Goal: Task Accomplishment & Management: Use online tool/utility

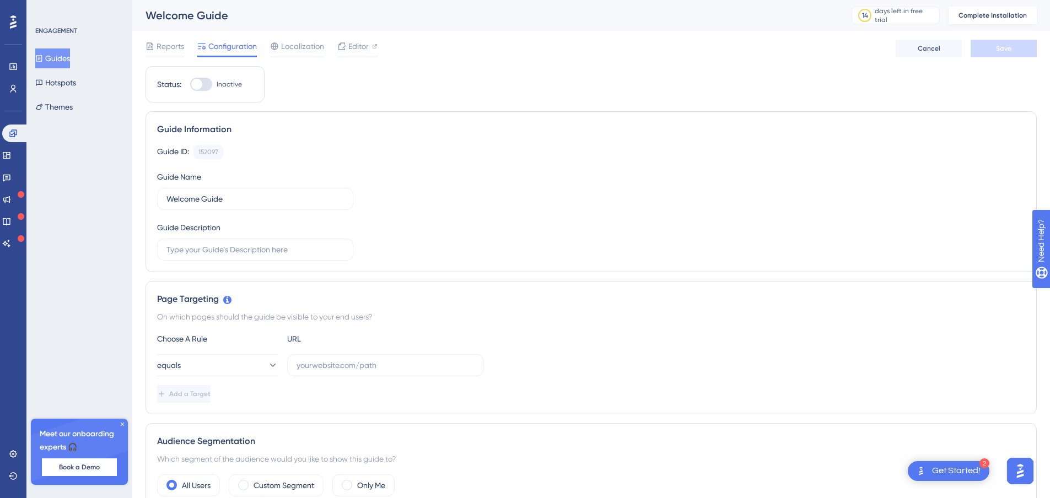
click at [1014, 18] on span "Complete Installation" at bounding box center [993, 15] width 68 height 9
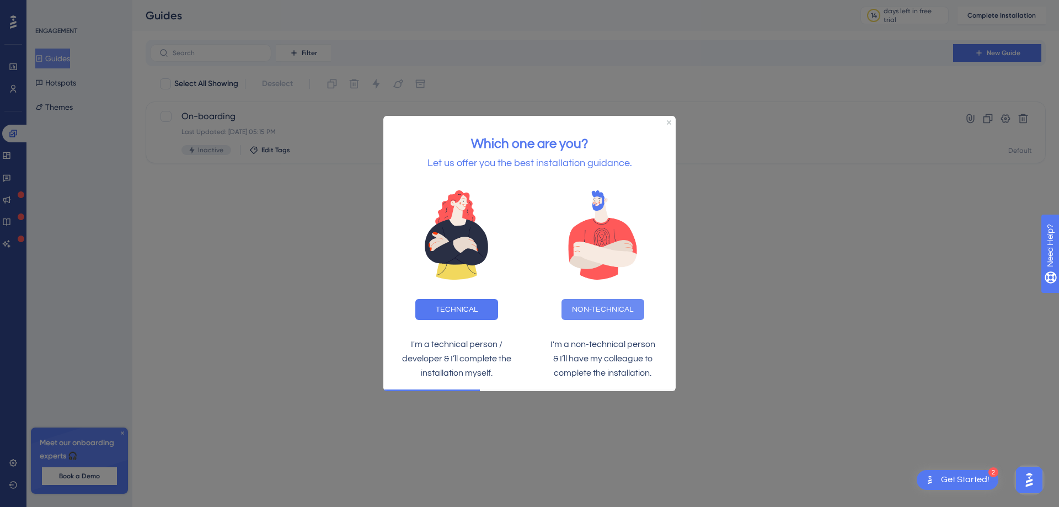
click at [620, 305] on button "NON-TECHNICAL" at bounding box center [602, 309] width 83 height 21
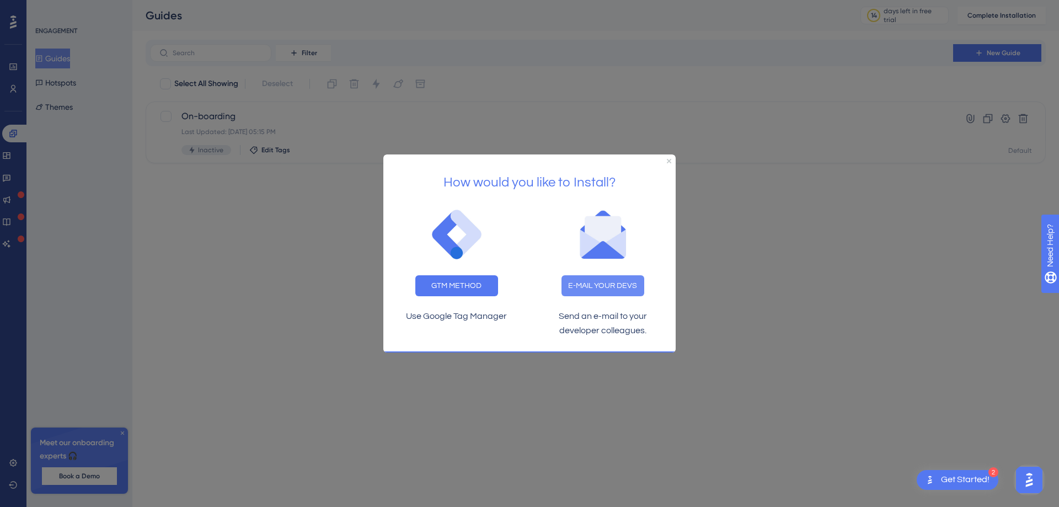
click at [578, 289] on button "E-MAIL YOUR DEVS" at bounding box center [602, 285] width 83 height 21
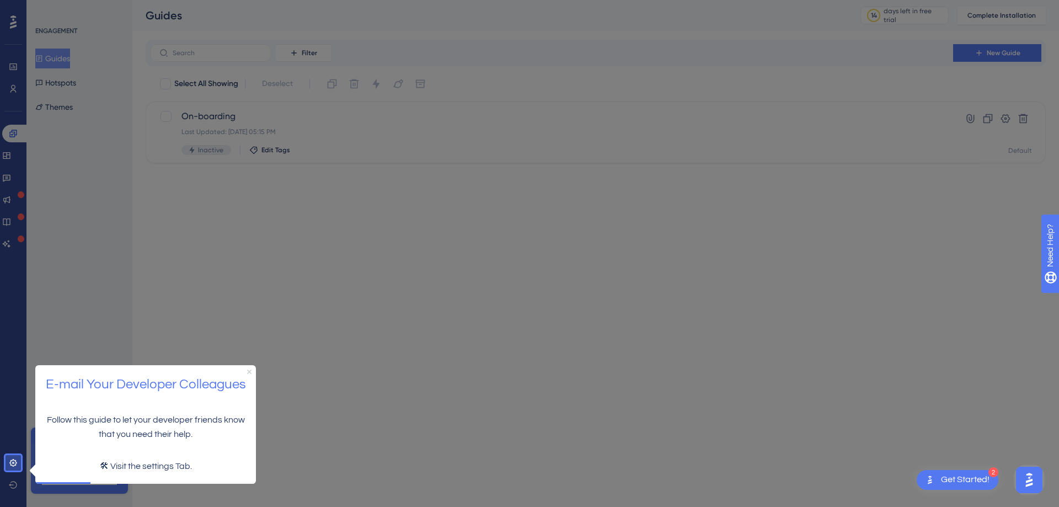
click at [250, 370] on icon "Close Preview" at bounding box center [249, 371] width 4 height 4
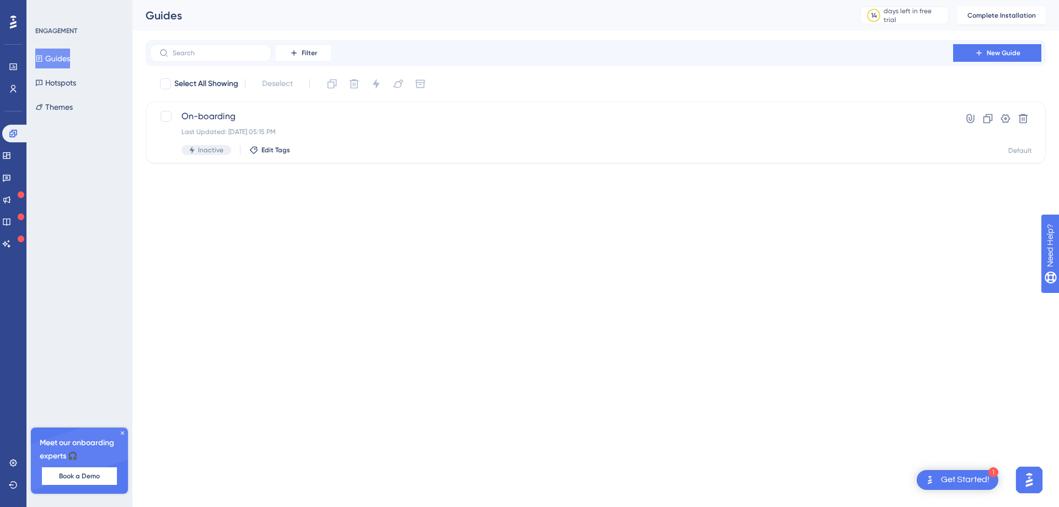
click at [450, 0] on html "1 Get Started! Performance Users Engagement Widgets Feedback Product Updates Kn…" at bounding box center [529, 0] width 1059 height 0
click at [966, 118] on icon at bounding box center [970, 118] width 8 height 9
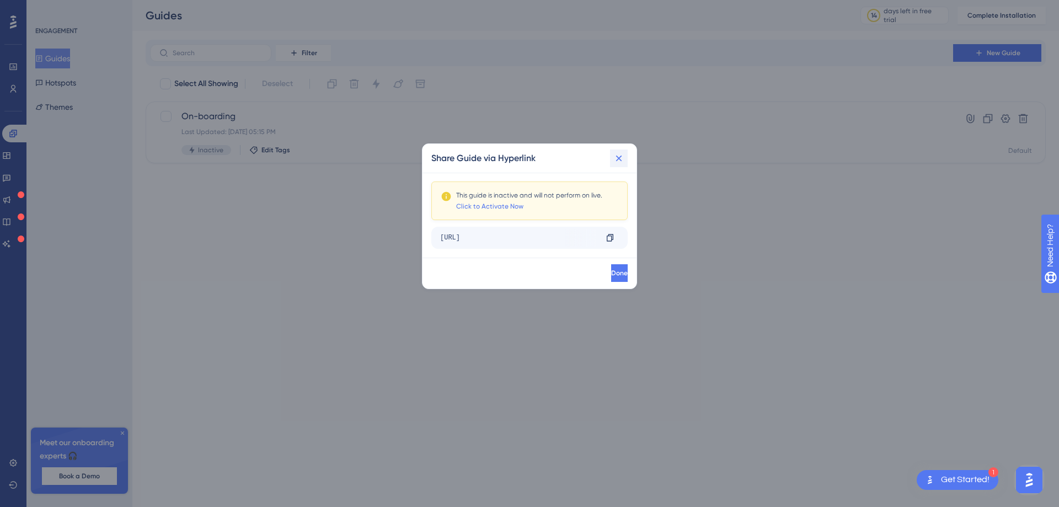
click at [613, 161] on icon at bounding box center [618, 158] width 11 height 11
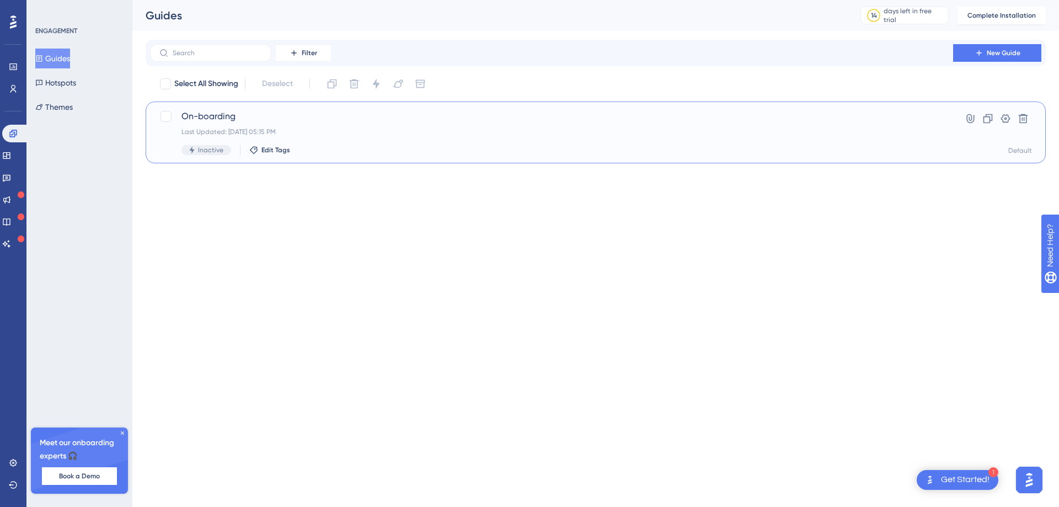
click at [362, 131] on div "Last Updated: [DATE] 05:15 PM" at bounding box center [551, 131] width 740 height 9
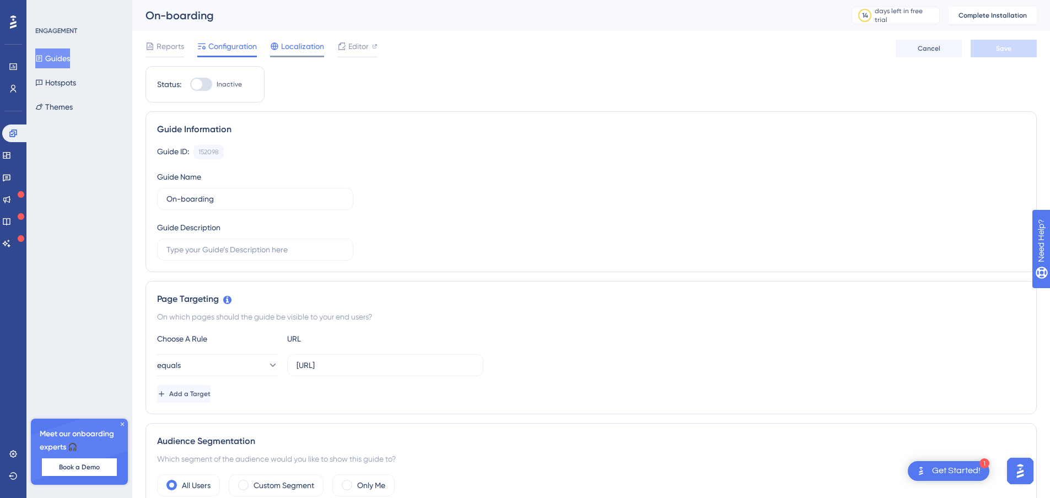
click at [292, 47] on span "Localization" at bounding box center [302, 46] width 43 height 13
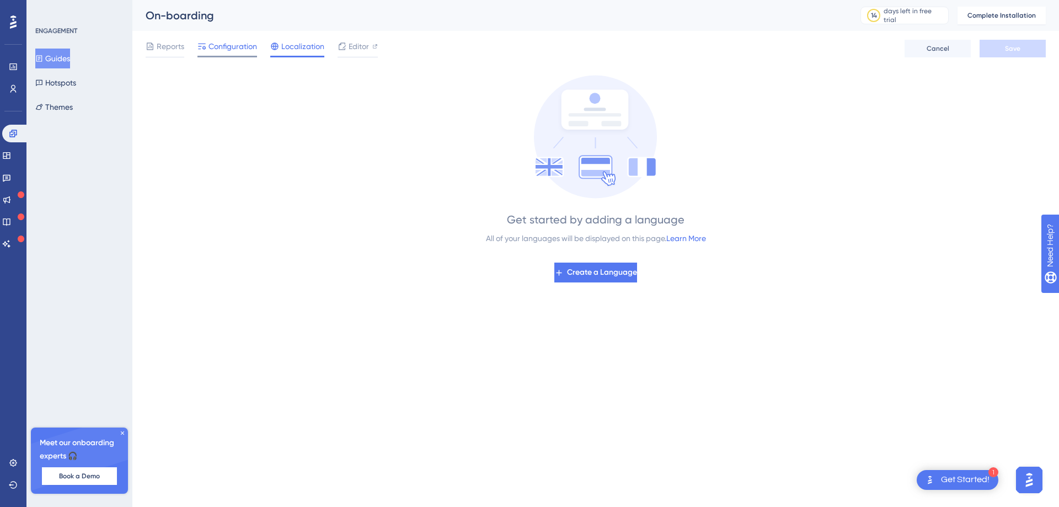
click at [241, 47] on span "Configuration" at bounding box center [232, 46] width 49 height 13
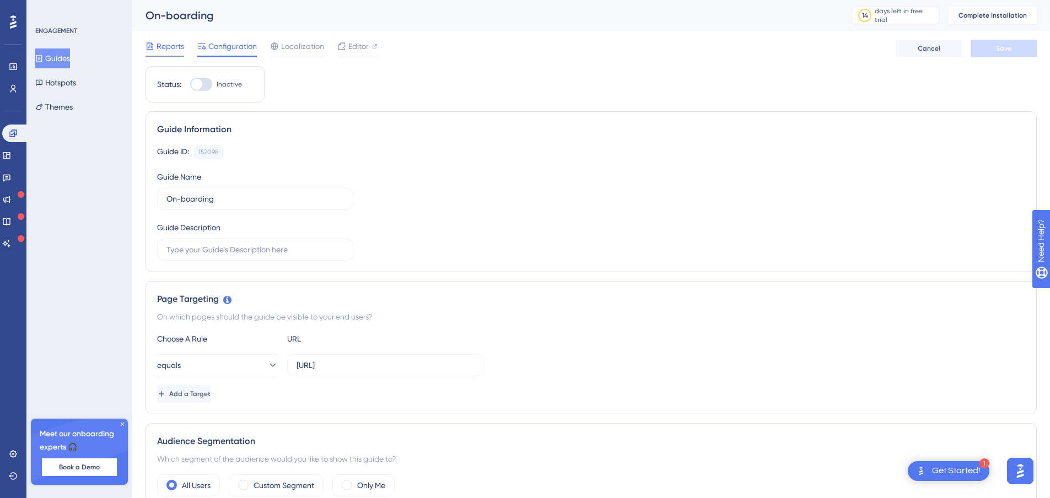
click at [166, 47] on span "Reports" at bounding box center [171, 46] width 28 height 13
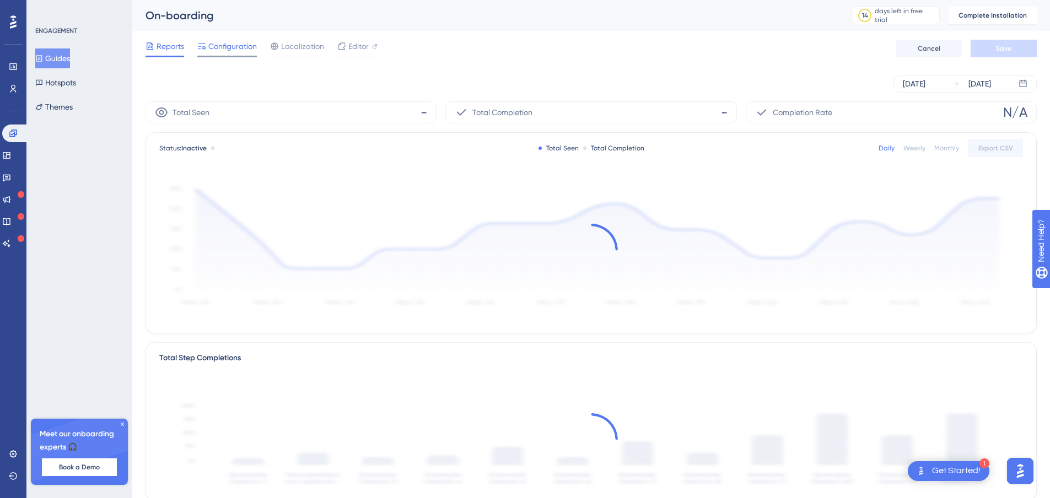
click at [200, 47] on icon at bounding box center [201, 46] width 9 height 9
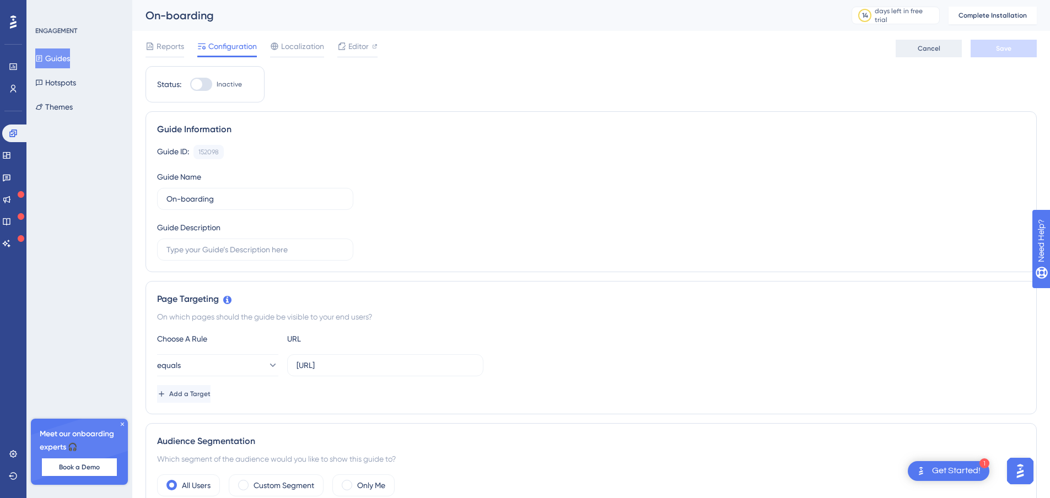
click at [923, 50] on span "Cancel" at bounding box center [929, 48] width 23 height 9
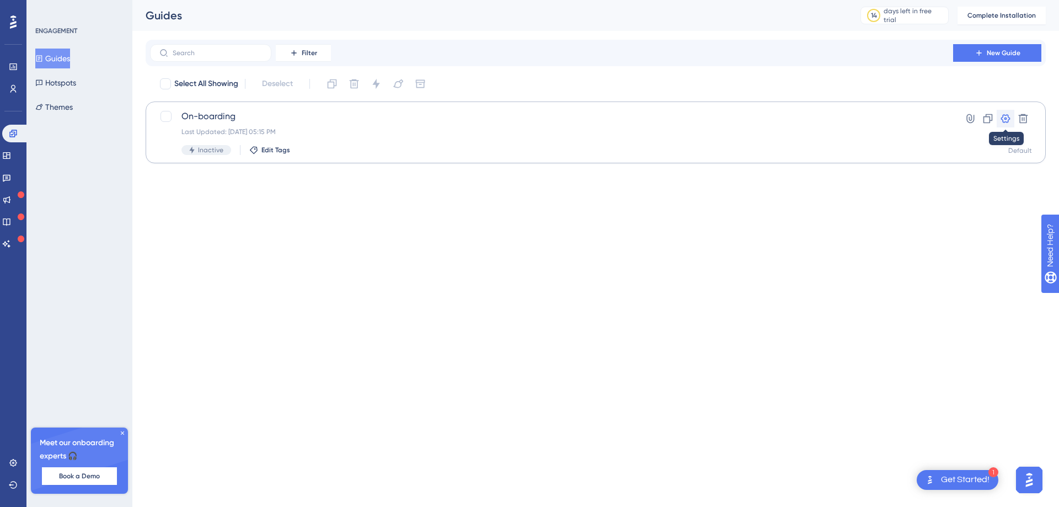
click at [1004, 117] on icon at bounding box center [1005, 118] width 11 height 11
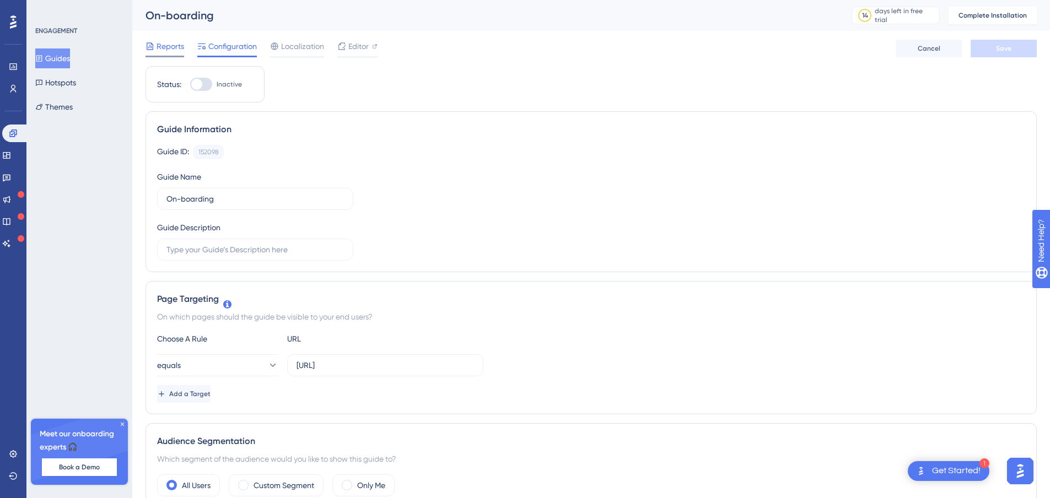
click at [170, 47] on span "Reports" at bounding box center [171, 46] width 28 height 13
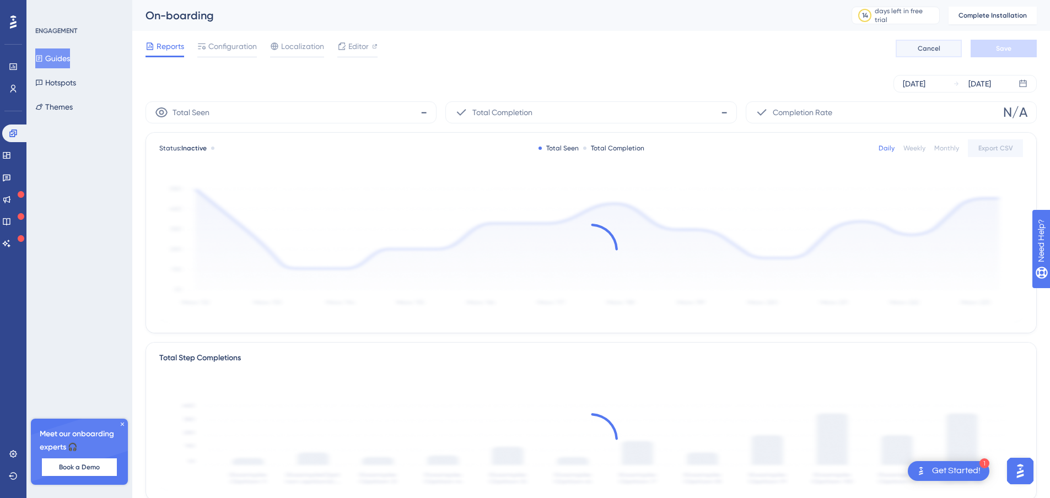
click at [933, 47] on span "Cancel" at bounding box center [929, 48] width 23 height 9
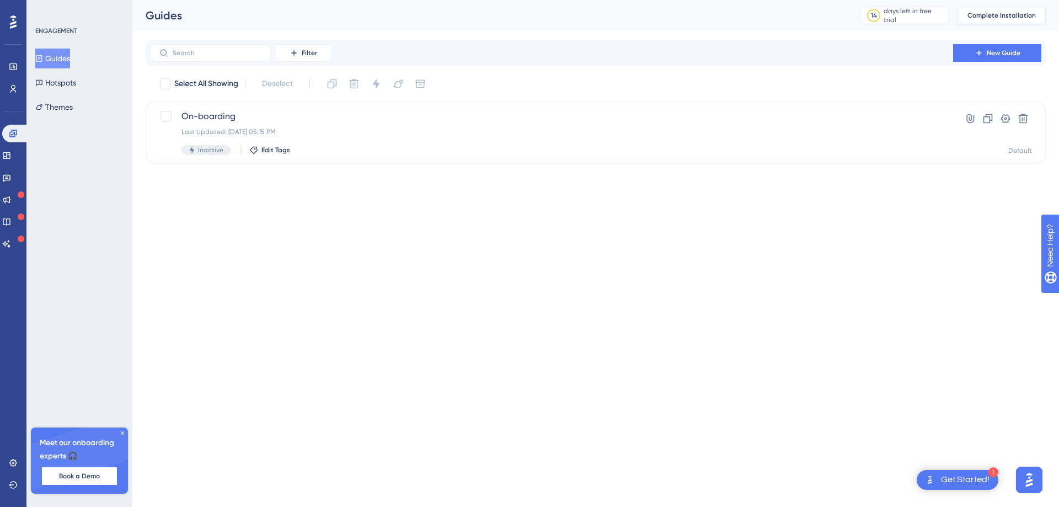
click at [1025, 18] on span "Complete Installation" at bounding box center [1001, 15] width 68 height 9
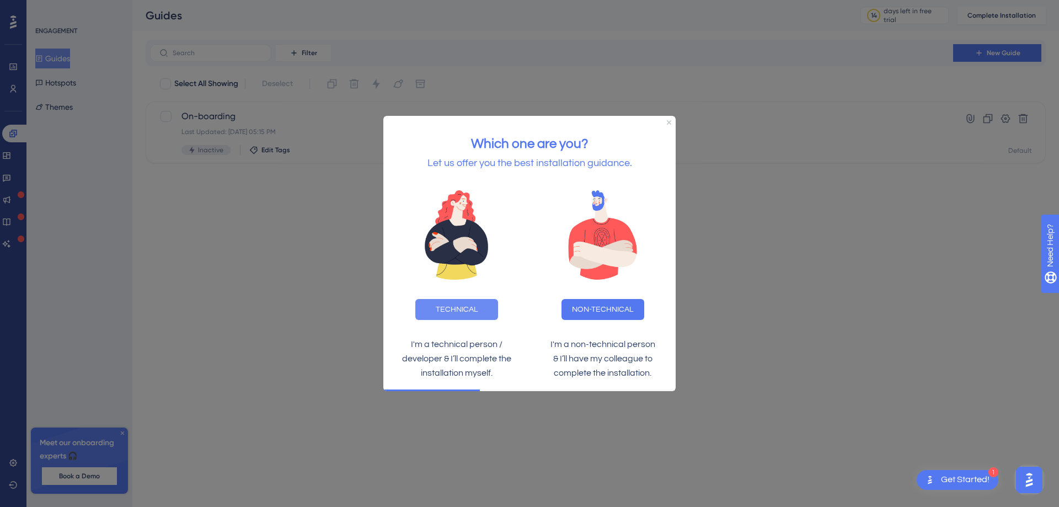
click at [479, 308] on button "TECHNICAL" at bounding box center [456, 309] width 83 height 21
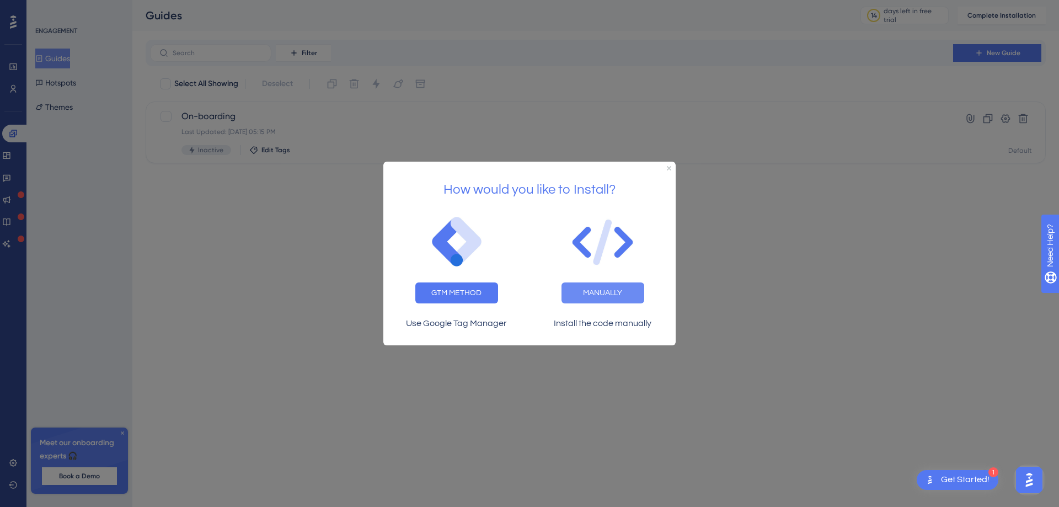
click at [583, 294] on button "MANUALLY" at bounding box center [602, 292] width 83 height 21
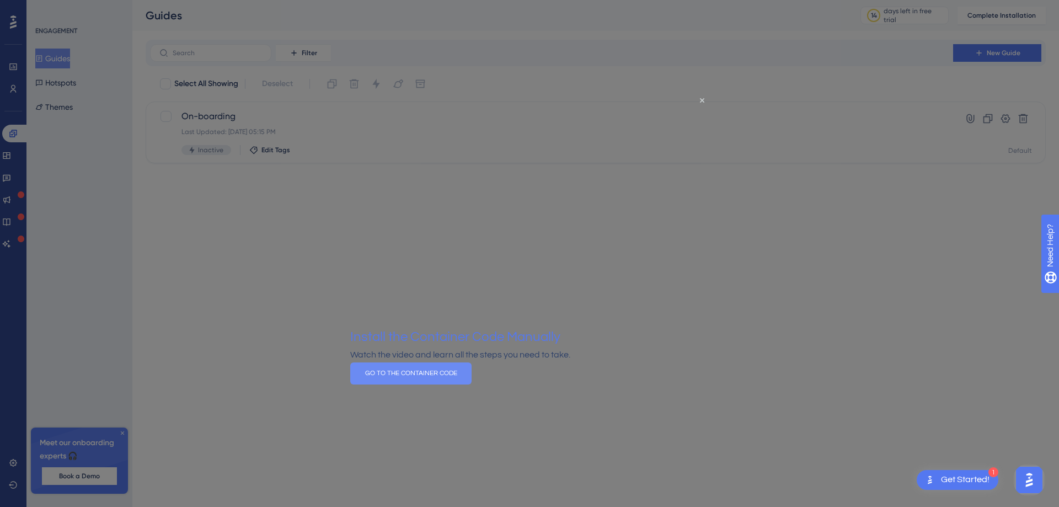
click at [471, 384] on button "GO TO THE CONTAINER CODE" at bounding box center [410, 373] width 121 height 22
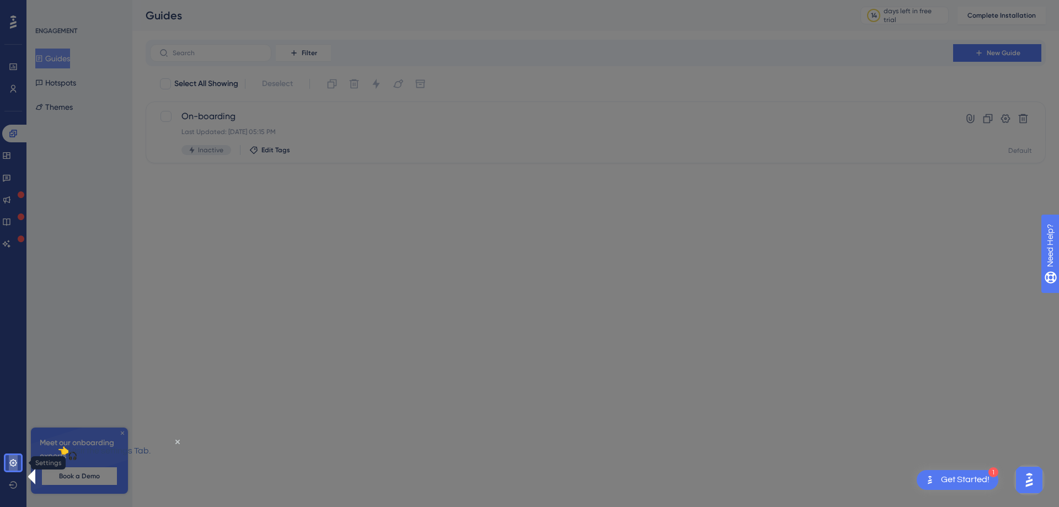
click at [14, 461] on icon at bounding box center [13, 462] width 9 height 9
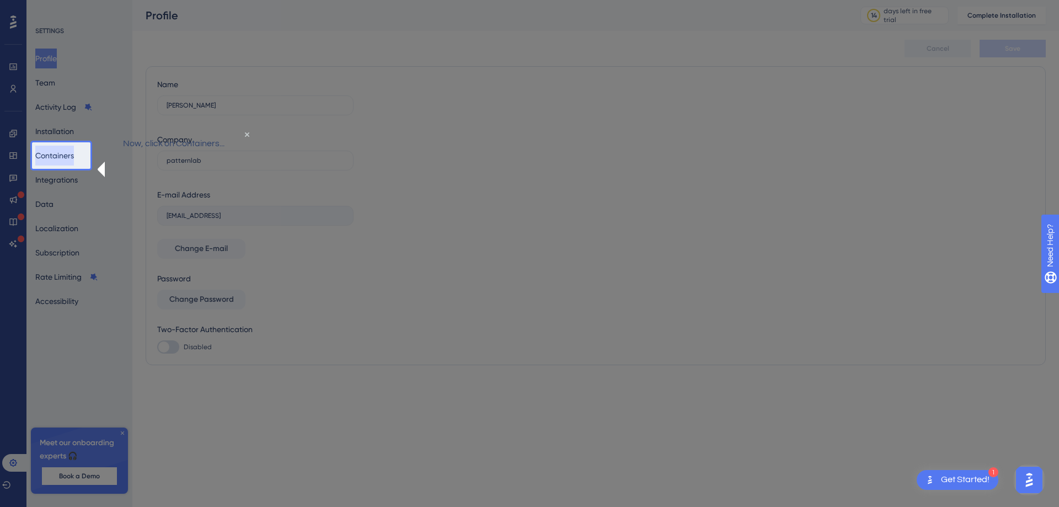
click at [71, 155] on button "Containers" at bounding box center [54, 156] width 39 height 20
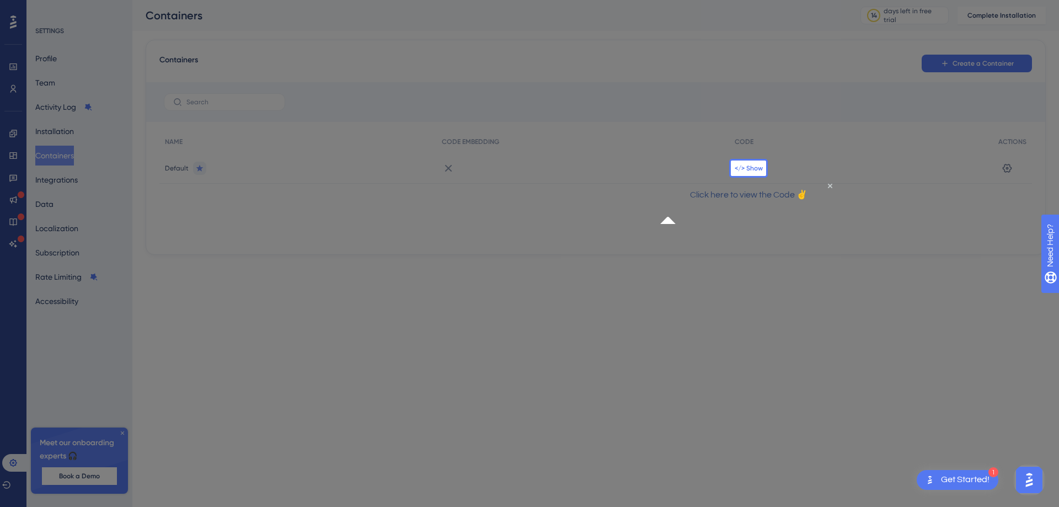
click at [750, 168] on span "</> Show" at bounding box center [748, 168] width 28 height 9
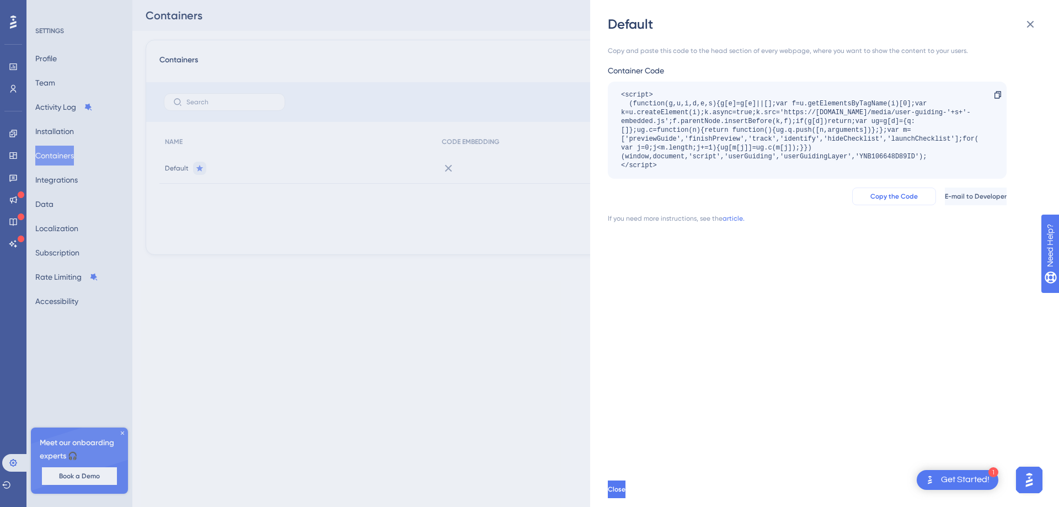
click at [872, 194] on span "Copy the Code" at bounding box center [893, 196] width 47 height 9
click at [1032, 20] on icon at bounding box center [1029, 24] width 13 height 13
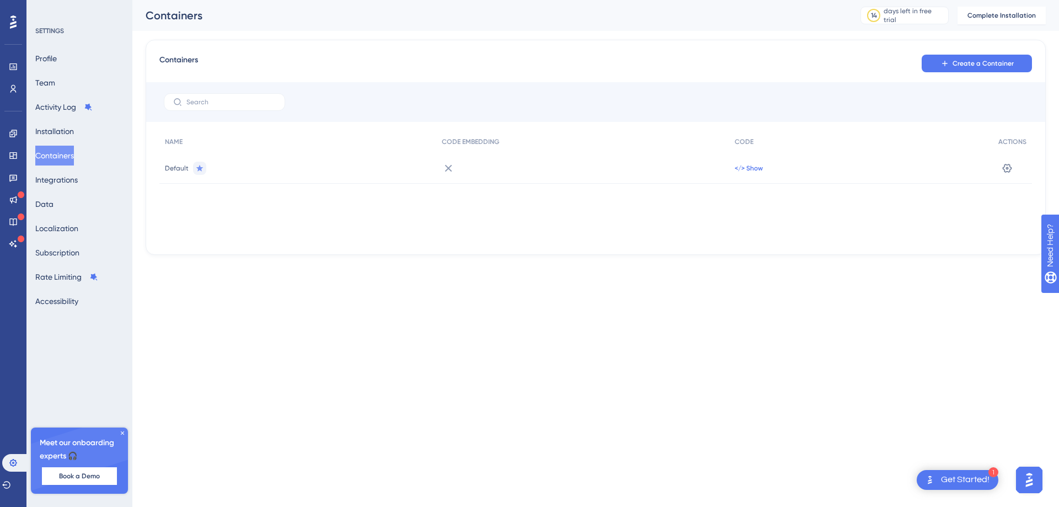
click at [743, 169] on span "</> Show" at bounding box center [748, 168] width 28 height 9
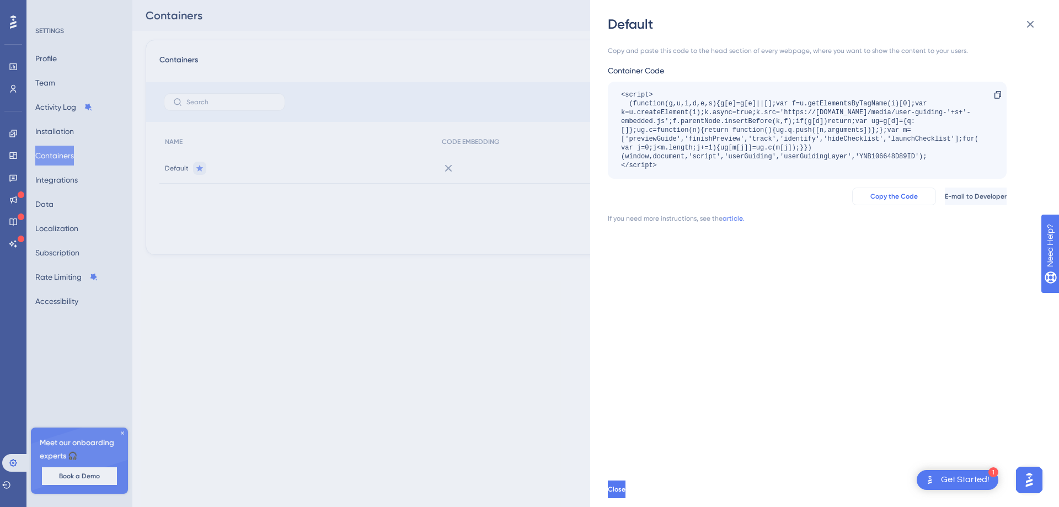
click at [877, 197] on span "Copy the Code" at bounding box center [893, 196] width 47 height 9
click at [1025, 22] on icon at bounding box center [1029, 24] width 13 height 13
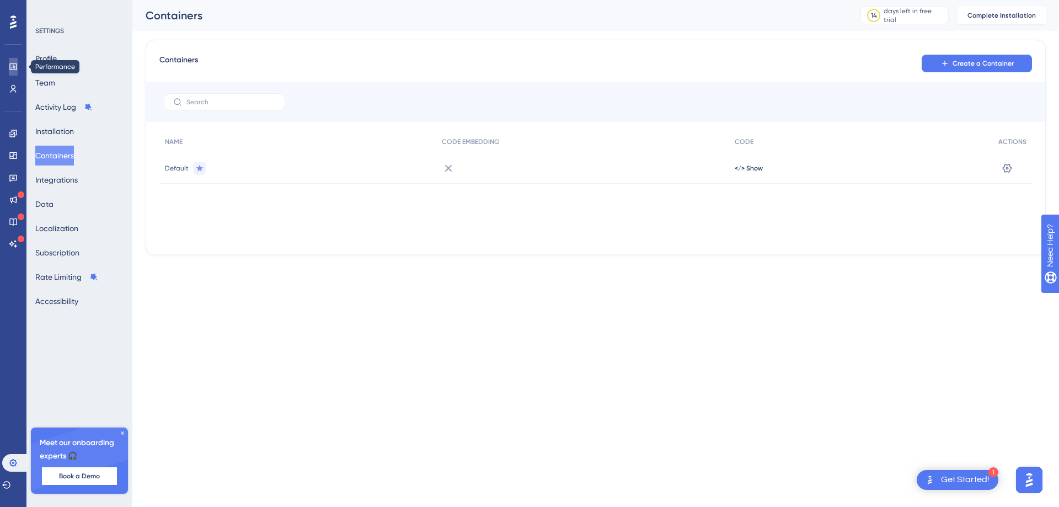
click at [12, 65] on icon at bounding box center [13, 66] width 9 height 9
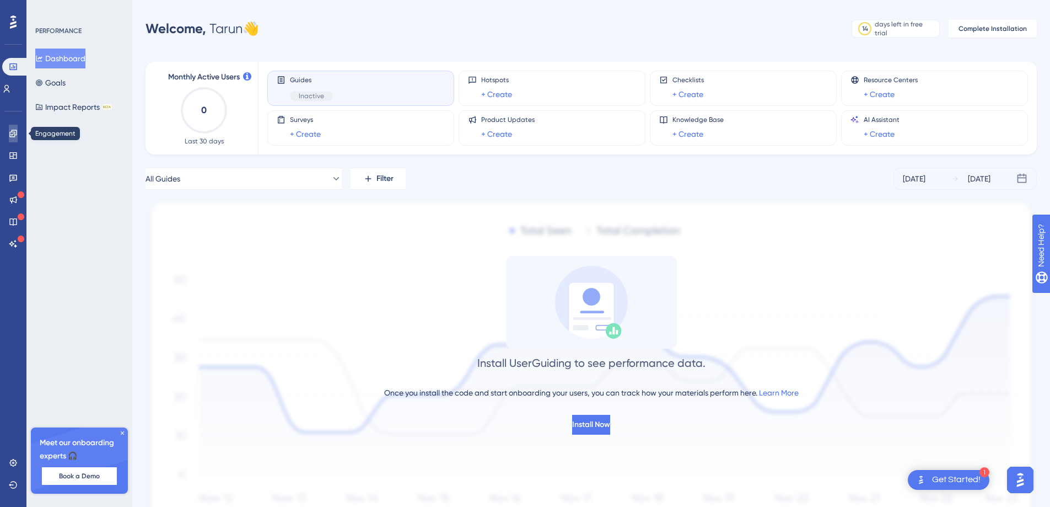
click at [15, 131] on icon at bounding box center [13, 133] width 9 height 9
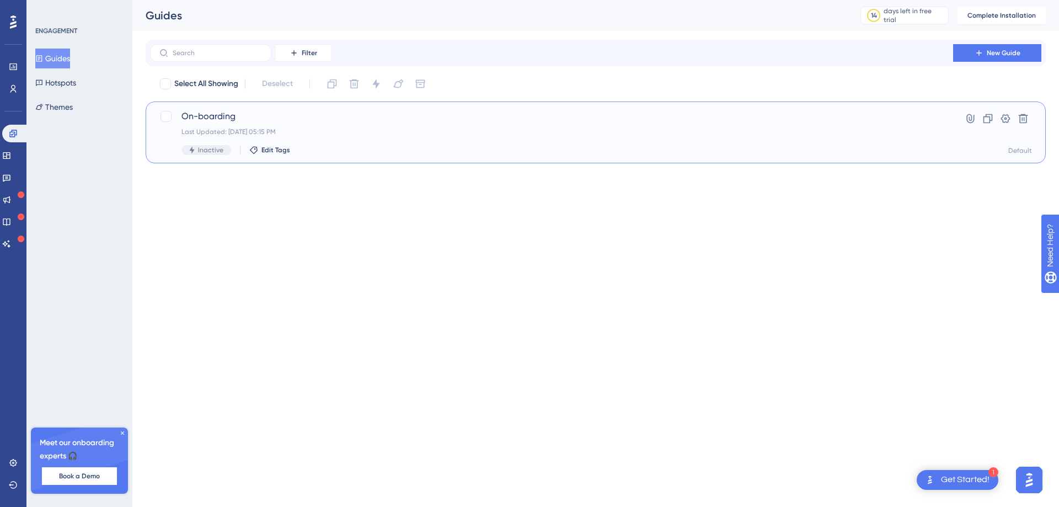
click at [233, 117] on span "On-boarding" at bounding box center [551, 116] width 740 height 13
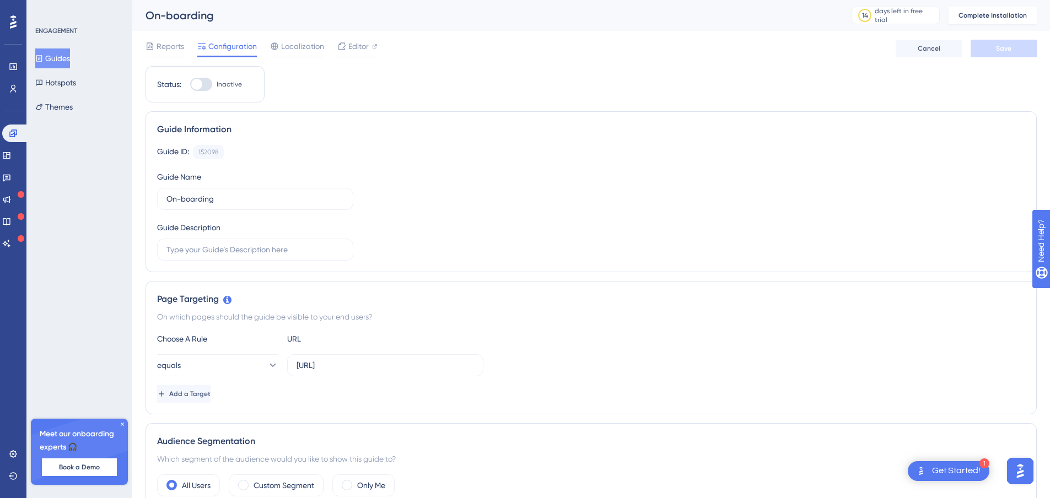
click at [206, 87] on div at bounding box center [201, 84] width 22 height 13
click at [190, 85] on input "Inactive" at bounding box center [190, 84] width 1 height 1
checkbox input "false"
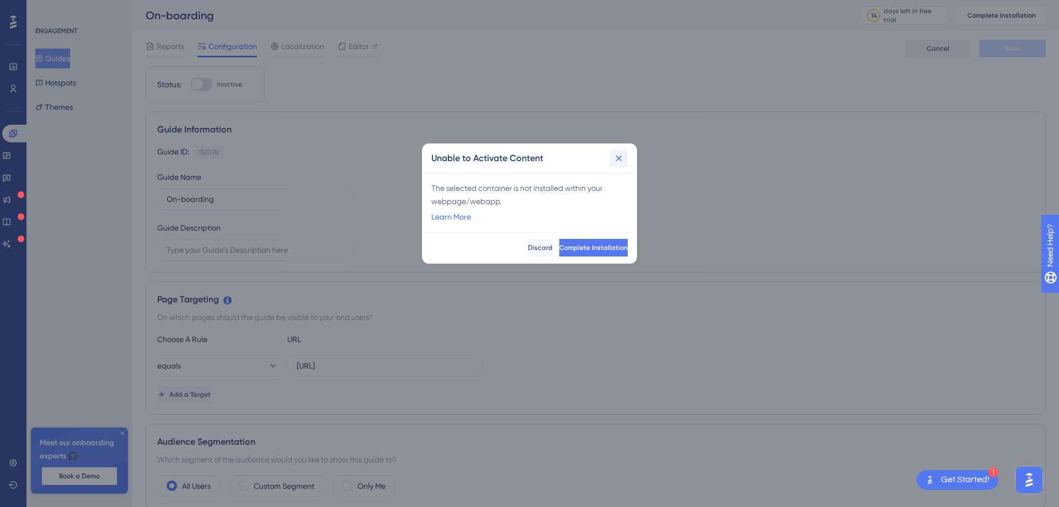
click at [617, 157] on icon at bounding box center [618, 158] width 11 height 11
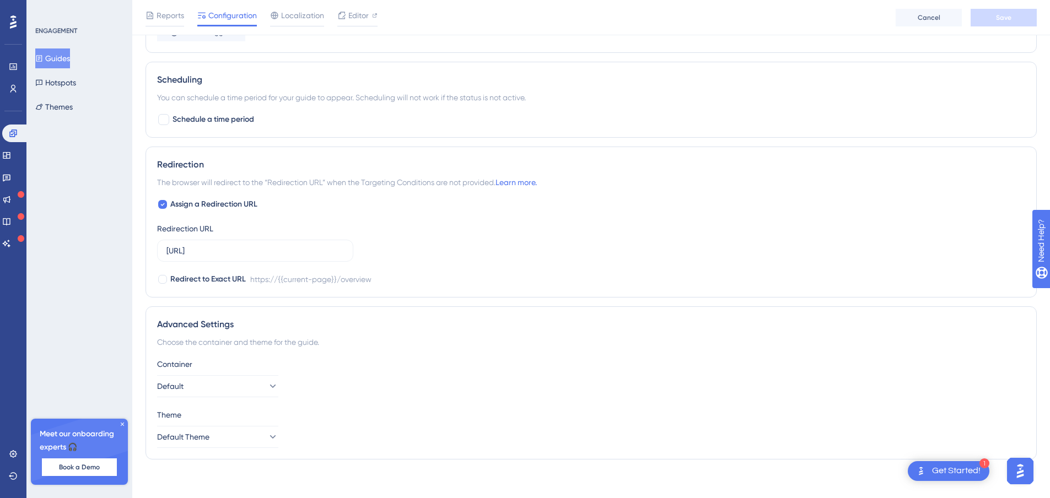
scroll to position [676, 0]
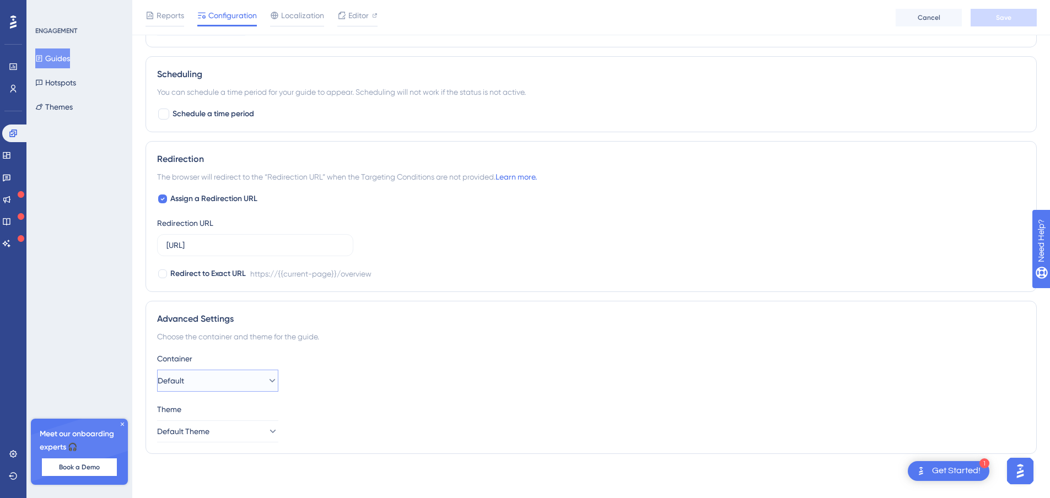
click at [249, 377] on button "Default" at bounding box center [217, 381] width 121 height 22
click at [262, 425] on button "Default Theme" at bounding box center [217, 432] width 121 height 22
click at [337, 384] on div "Container Default" at bounding box center [591, 372] width 868 height 40
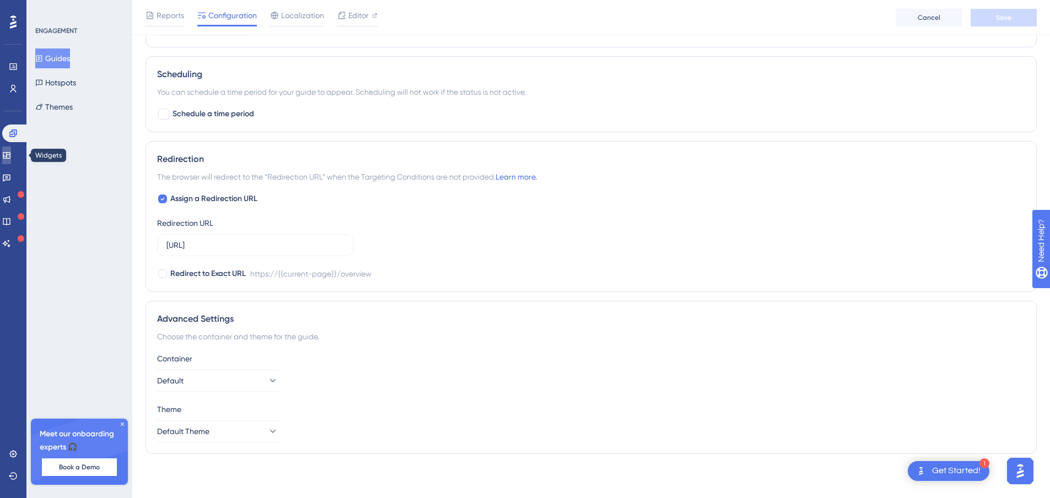
click at [8, 156] on link at bounding box center [6, 156] width 9 height 18
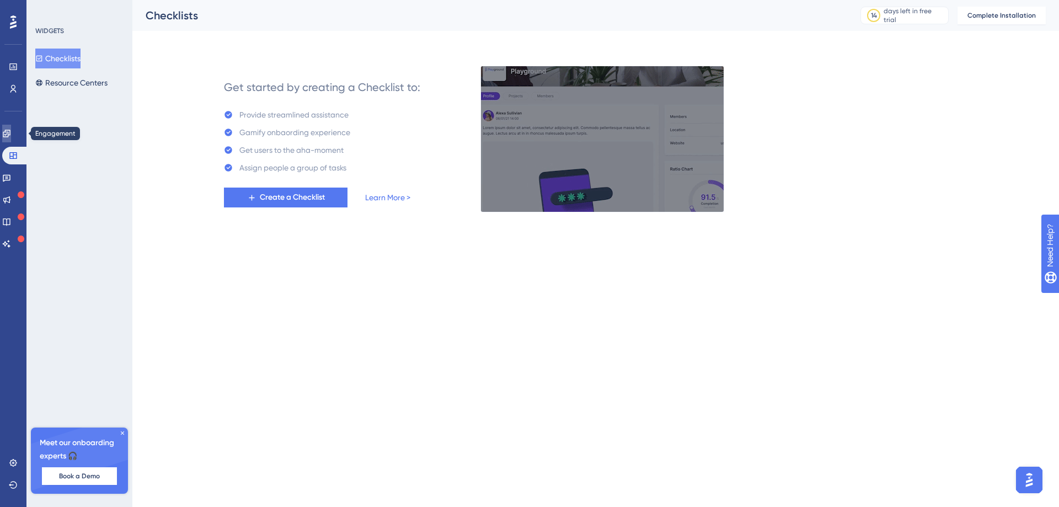
click at [11, 139] on link at bounding box center [6, 134] width 9 height 18
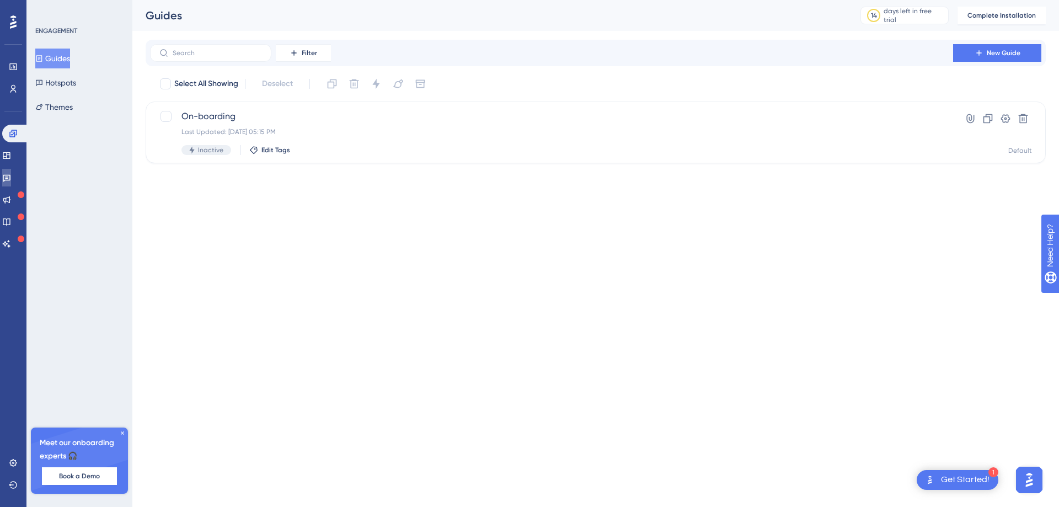
click at [11, 172] on link at bounding box center [6, 178] width 9 height 18
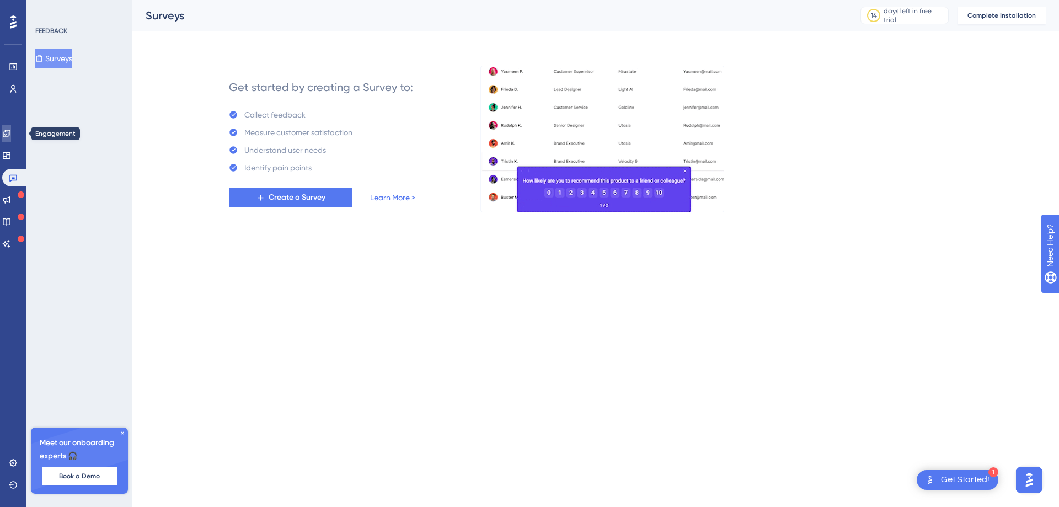
click at [11, 129] on icon at bounding box center [6, 133] width 9 height 9
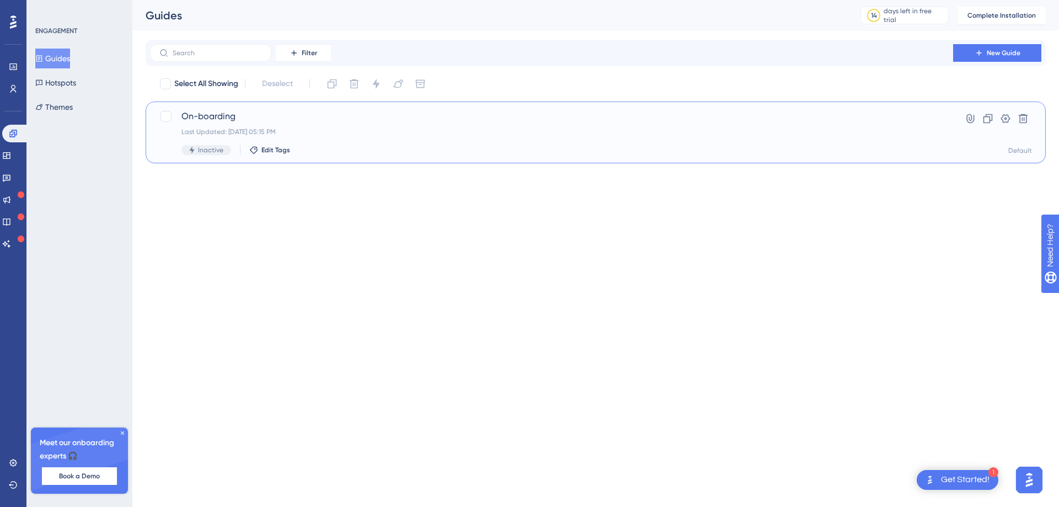
click at [255, 113] on span "On-boarding" at bounding box center [551, 116] width 740 height 13
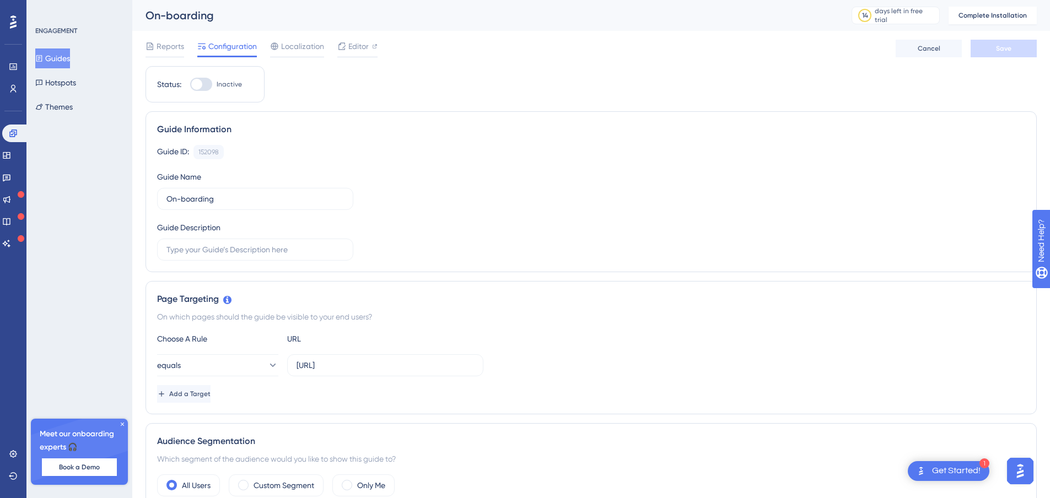
click at [122, 422] on icon at bounding box center [122, 424] width 7 height 7
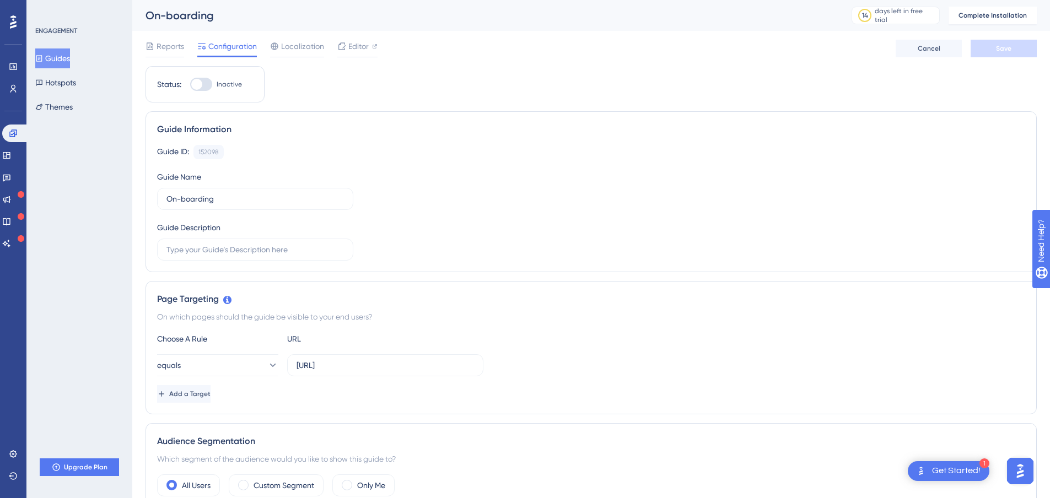
click at [96, 369] on div "ENGAGEMENT Guides Hotspots Themes Upgrade Plan" at bounding box center [79, 249] width 106 height 498
click at [73, 108] on button "Themes" at bounding box center [53, 107] width 37 height 20
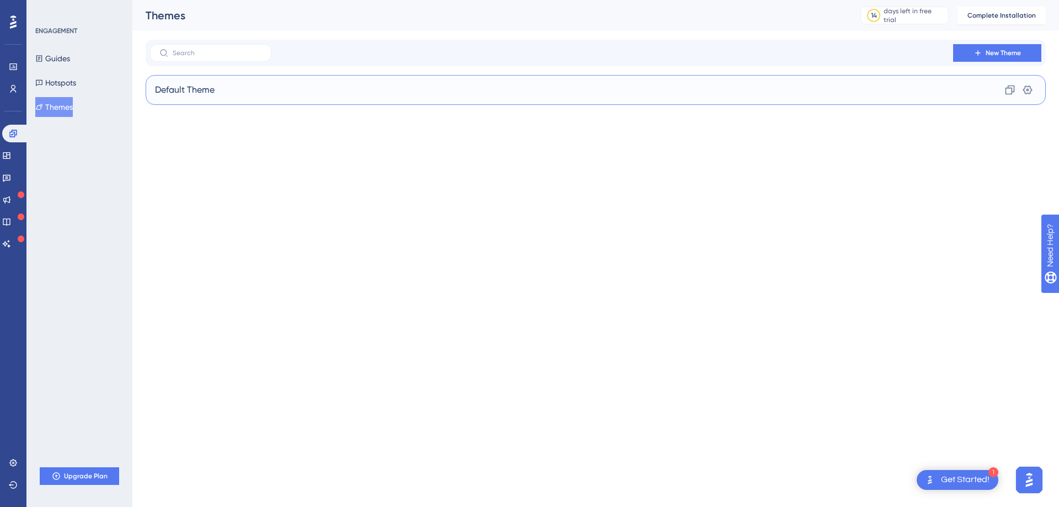
click at [222, 83] on div "Default Theme Clone Settings" at bounding box center [596, 90] width 900 height 30
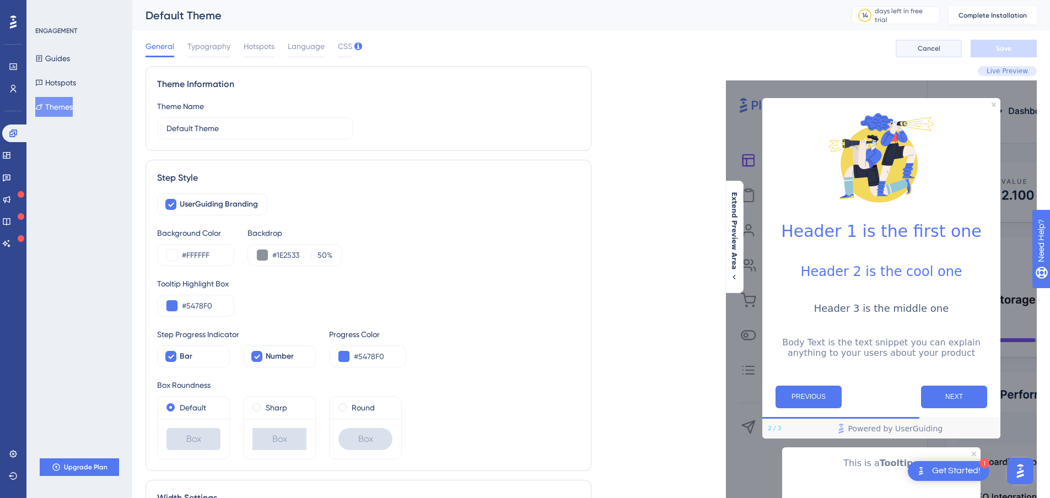
click at [911, 50] on button "Cancel" at bounding box center [929, 49] width 66 height 18
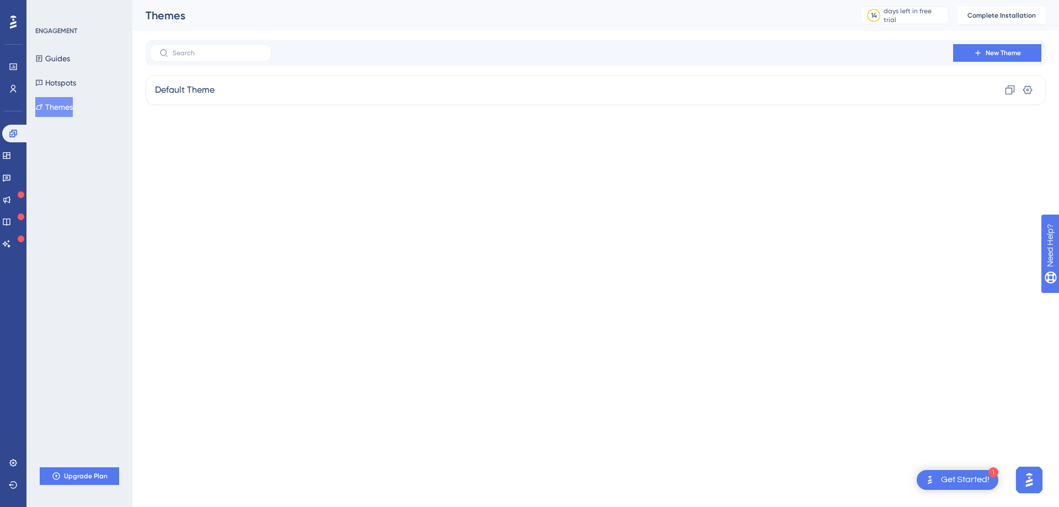
click at [532, 0] on html "1 Get Started! Performance Users Engagement Widgets Feedback Product Updates Kn…" at bounding box center [529, 0] width 1059 height 0
click at [976, 55] on icon at bounding box center [977, 53] width 9 height 9
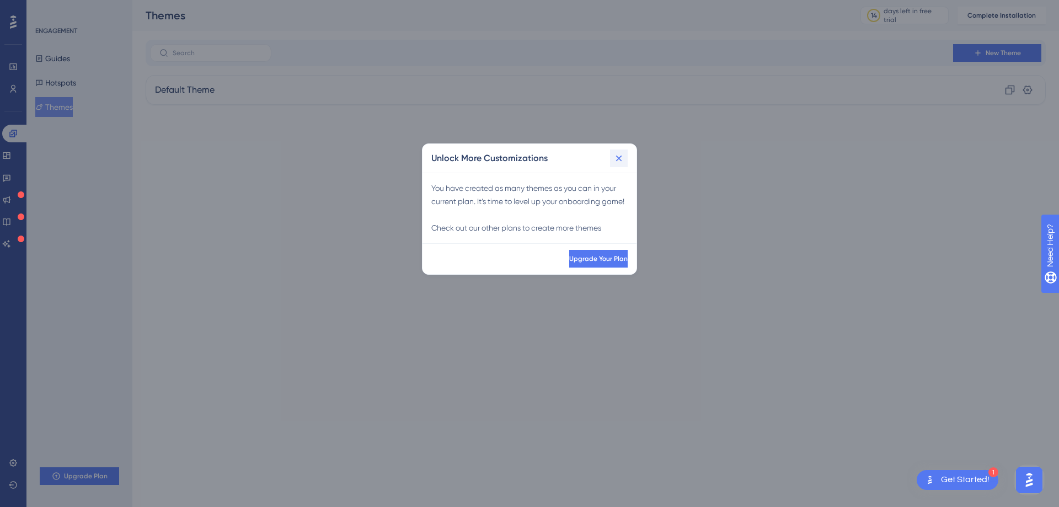
click at [615, 166] on button at bounding box center [619, 158] width 18 height 18
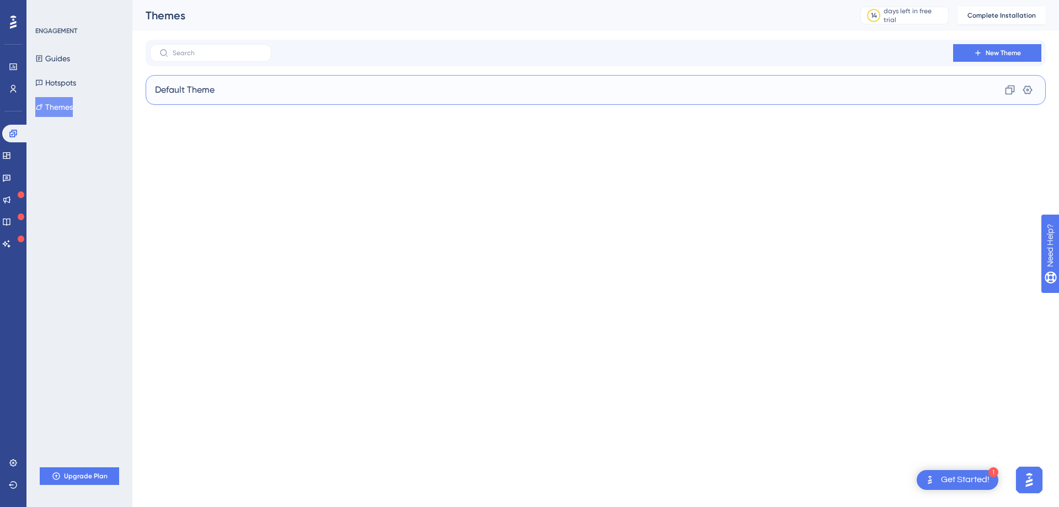
click at [869, 99] on div "Default Theme Clone Settings" at bounding box center [596, 90] width 900 height 30
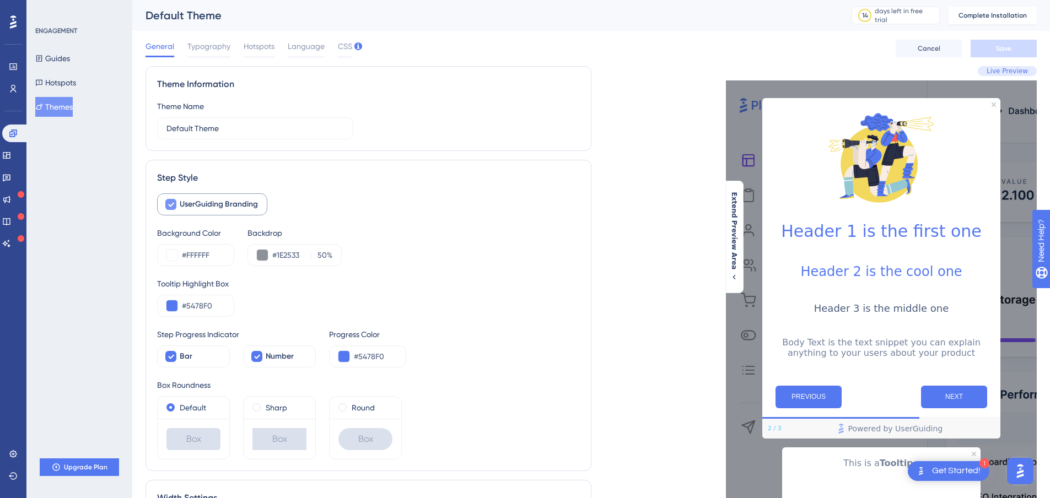
click at [249, 213] on label "UserGuiding Branding" at bounding box center [212, 205] width 110 height 22
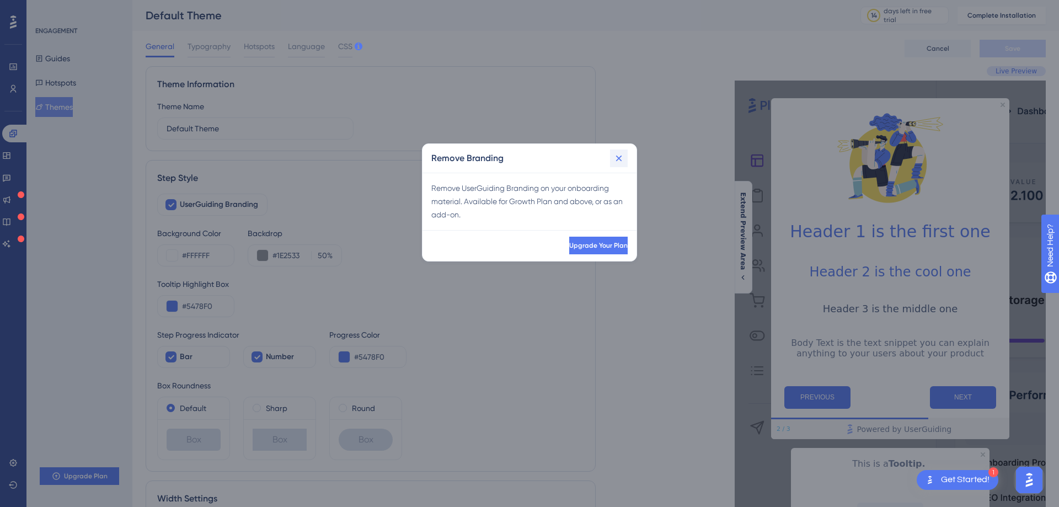
click at [624, 158] on button at bounding box center [619, 158] width 18 height 18
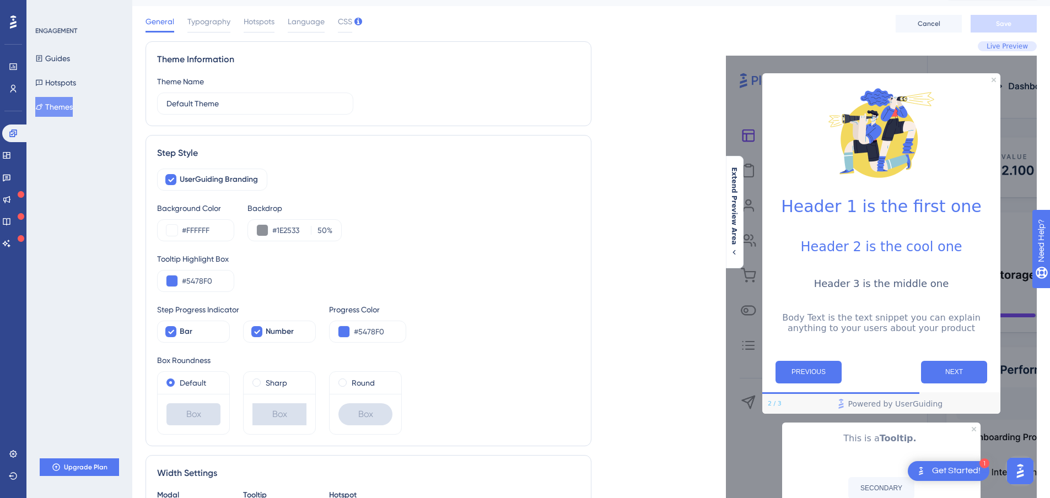
scroll to position [55, 0]
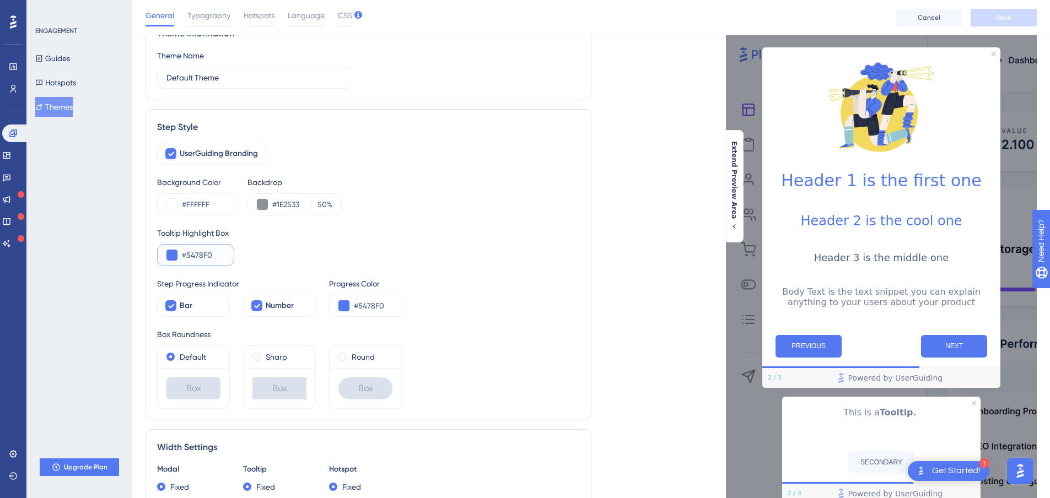
click at [174, 250] on button at bounding box center [171, 255] width 11 height 11
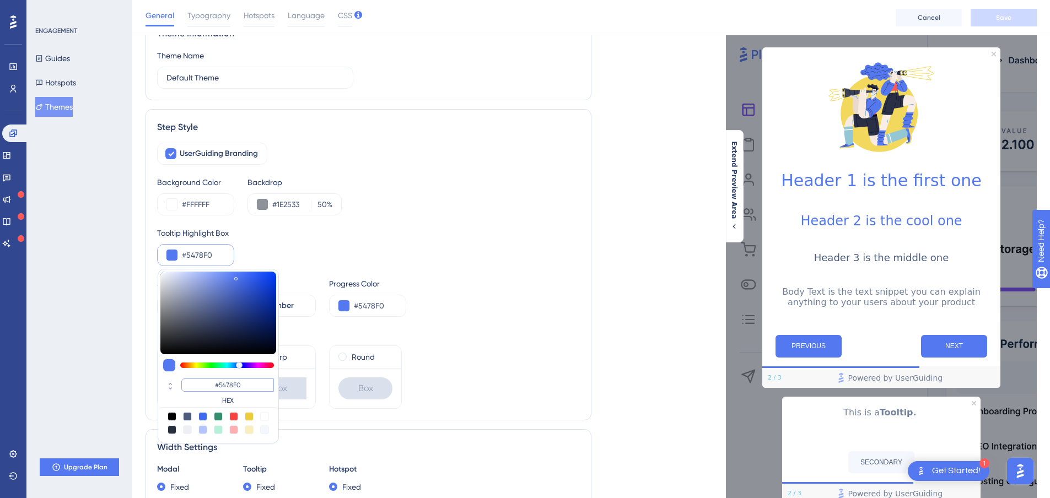
click at [235, 387] on input "#5478F0" at bounding box center [227, 385] width 93 height 13
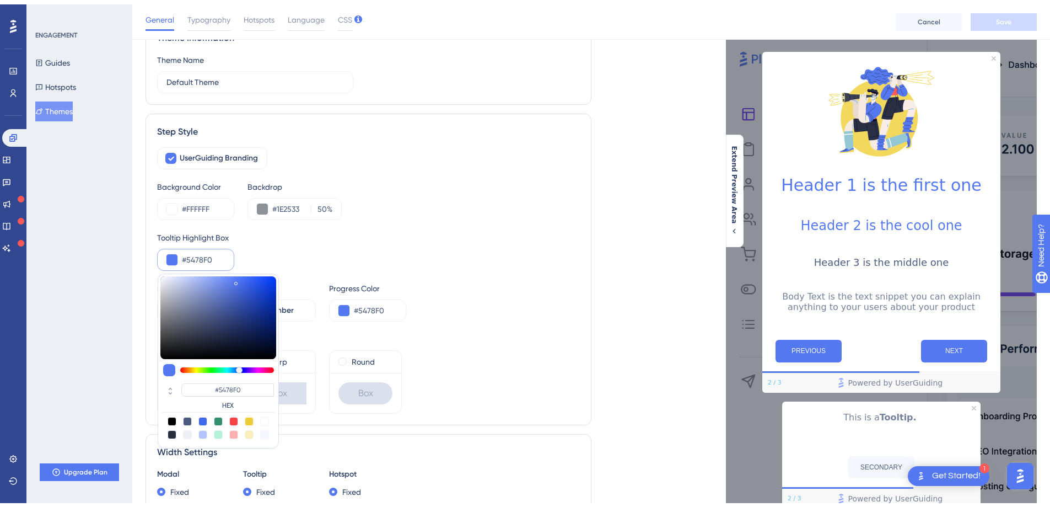
scroll to position [0, 0]
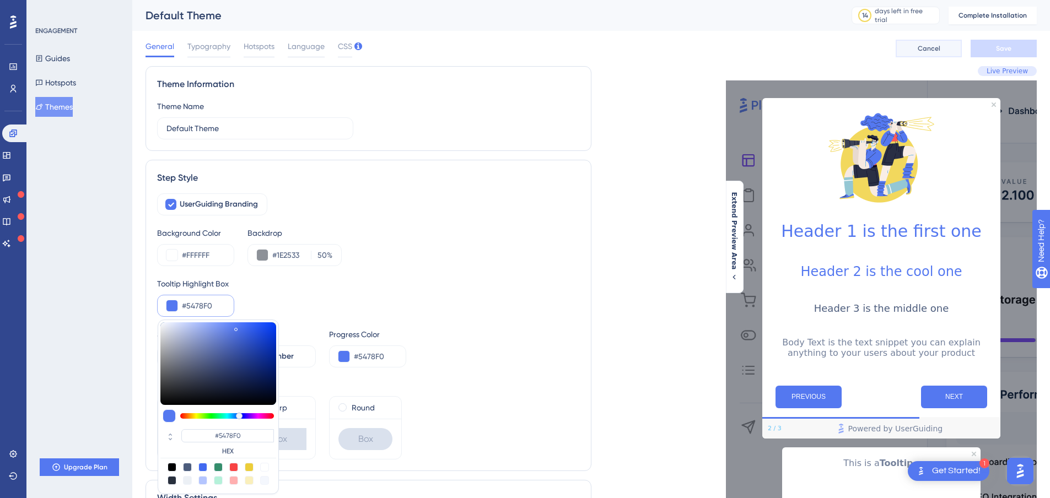
click at [920, 48] on span "Cancel" at bounding box center [929, 48] width 23 height 9
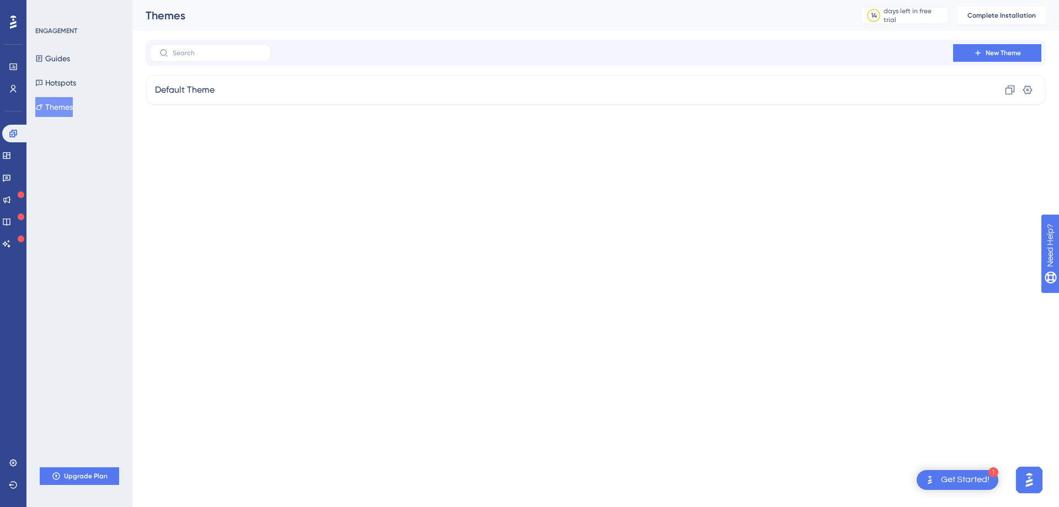
click at [638, 0] on html "1 Get Started! Performance Users Engagement Widgets Feedback Product Updates Kn…" at bounding box center [529, 0] width 1059 height 0
click at [223, 87] on div "Default Theme Clone Settings" at bounding box center [596, 90] width 900 height 30
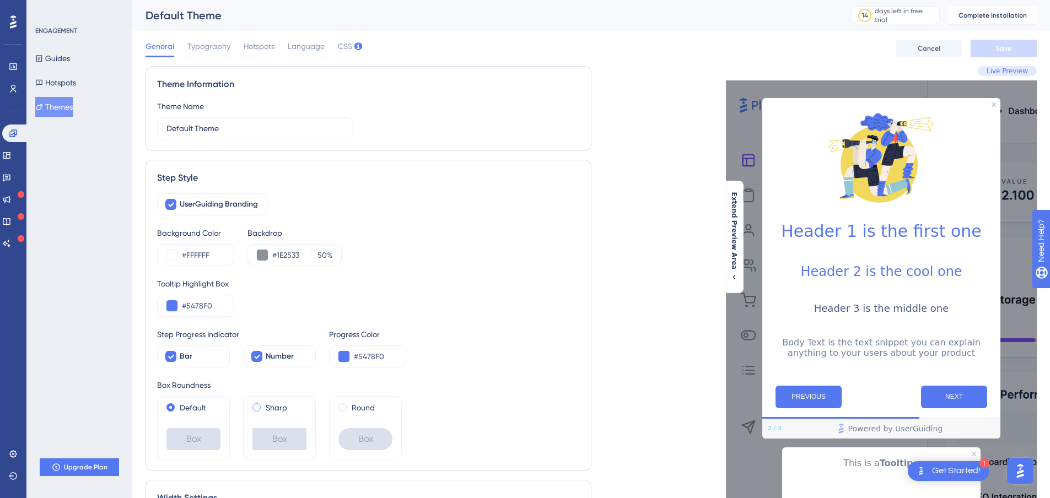
click at [274, 408] on label "Sharp" at bounding box center [277, 407] width 22 height 13
click at [351, 405] on div "Round" at bounding box center [366, 407] width 54 height 13
click at [262, 412] on div "Sharp" at bounding box center [279, 407] width 54 height 13
click at [50, 73] on button "Hotspots" at bounding box center [55, 83] width 41 height 20
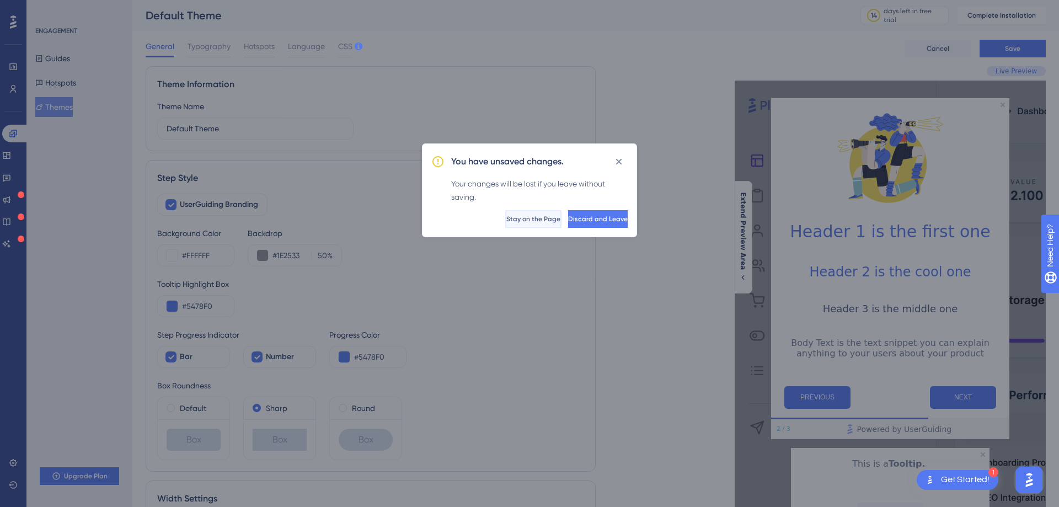
click at [506, 221] on span "Stay on the Page" at bounding box center [533, 218] width 54 height 9
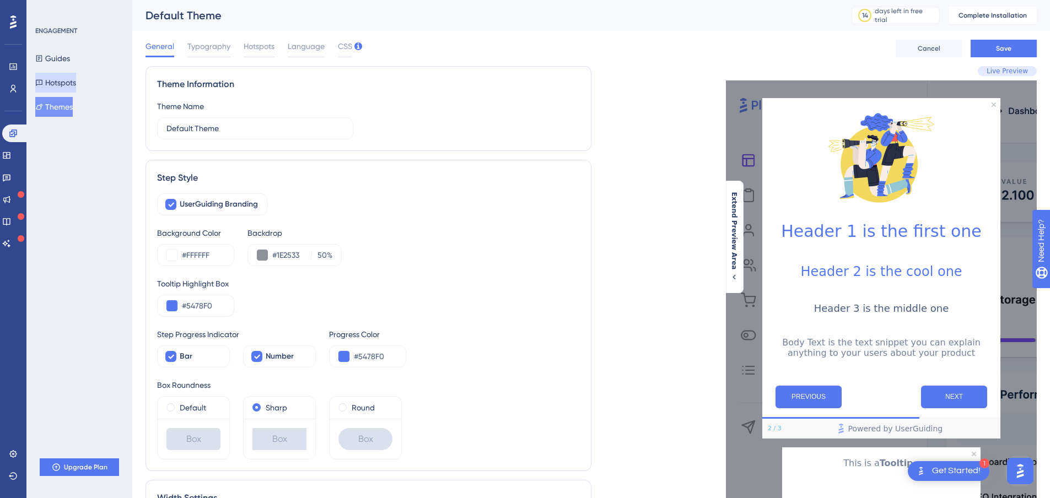
click at [57, 79] on button "Hotspots" at bounding box center [55, 83] width 41 height 20
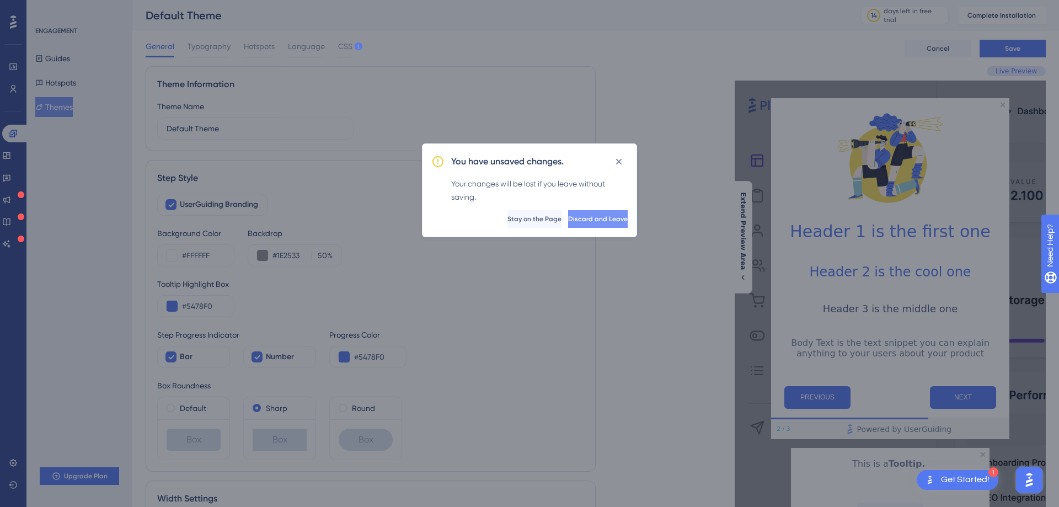
click at [583, 217] on span "Discard and Leave" at bounding box center [598, 218] width 60 height 9
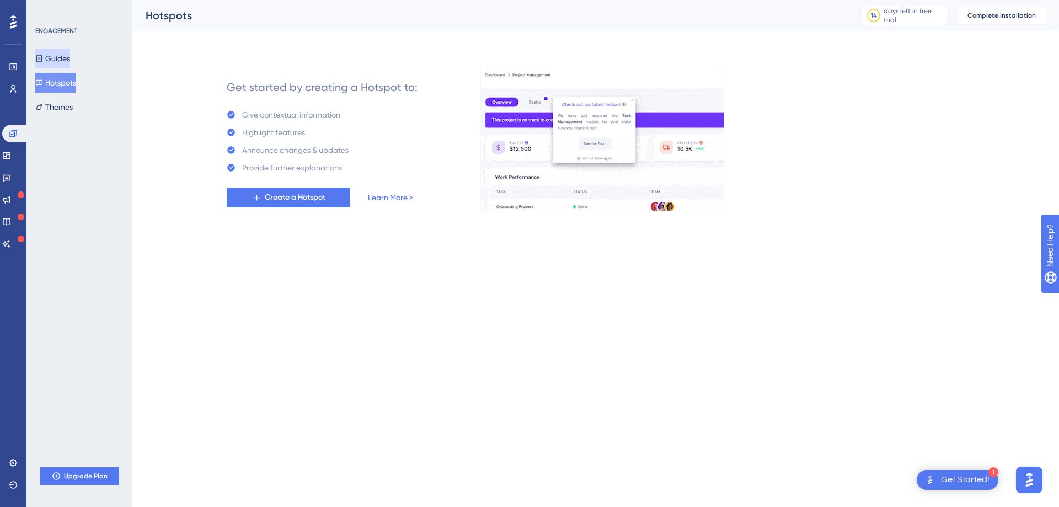
click at [63, 54] on button "Guides" at bounding box center [52, 59] width 35 height 20
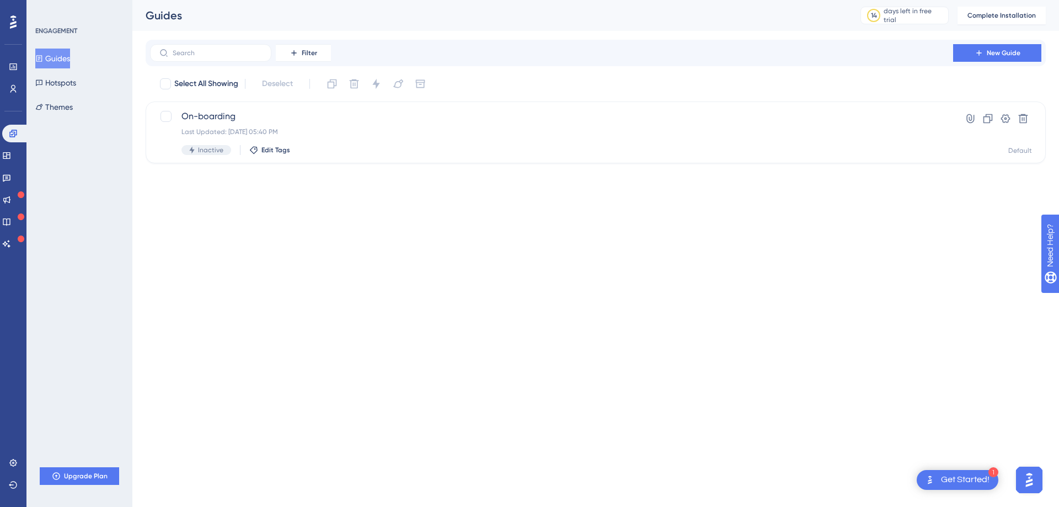
click at [8, 18] on div at bounding box center [13, 22] width 18 height 18
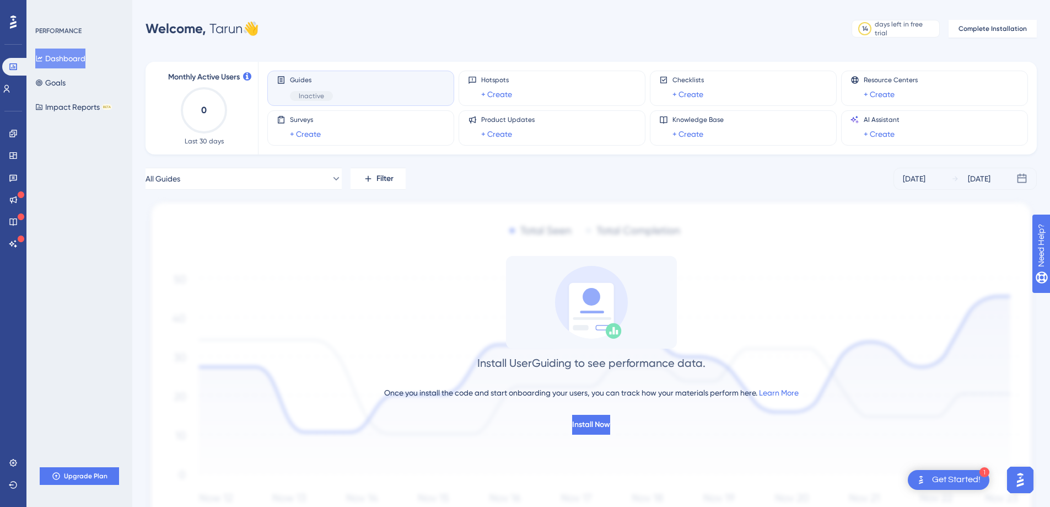
click at [19, 24] on div at bounding box center [13, 22] width 18 height 18
